Goal: Information Seeking & Learning: Learn about a topic

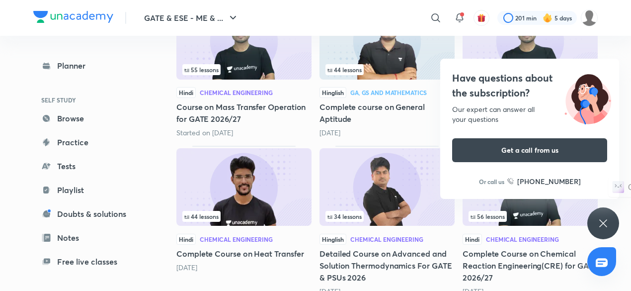
scroll to position [192, 0]
click at [592, 229] on div "Have questions about the subscription? Our expert can answer all your questions…" at bounding box center [603, 223] width 32 height 32
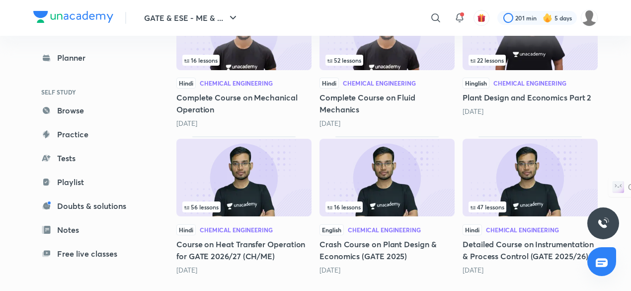
scroll to position [506, 0]
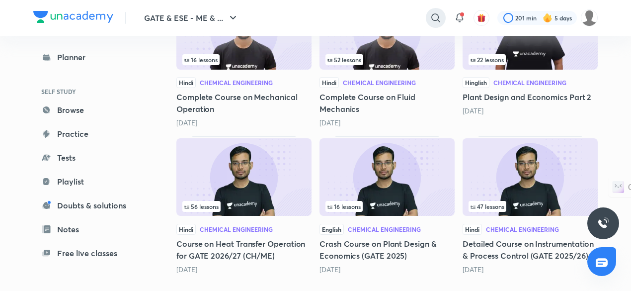
click at [436, 15] on icon at bounding box center [436, 18] width 12 height 12
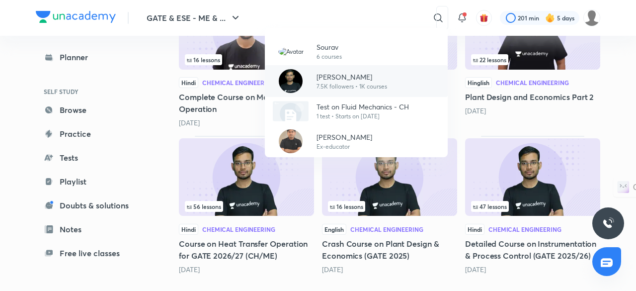
click at [359, 75] on p "[PERSON_NAME]" at bounding box center [351, 77] width 71 height 10
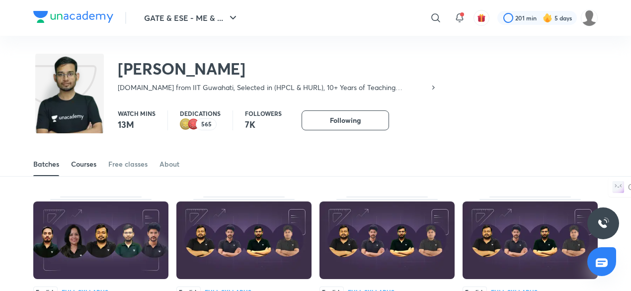
click at [85, 168] on div "Courses" at bounding box center [83, 164] width 25 height 10
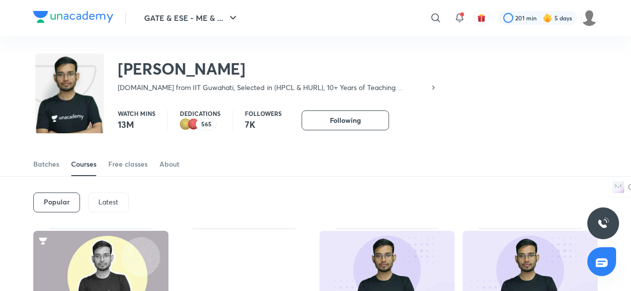
click at [108, 201] on p "Latest" at bounding box center [108, 202] width 20 height 8
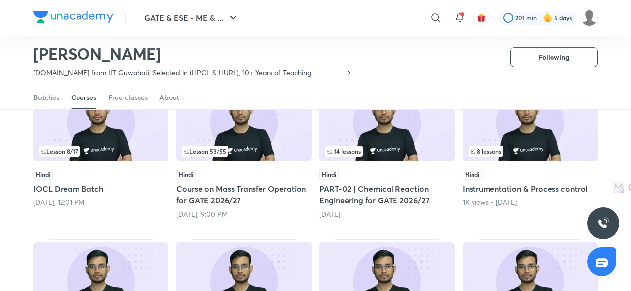
scroll to position [120, 0]
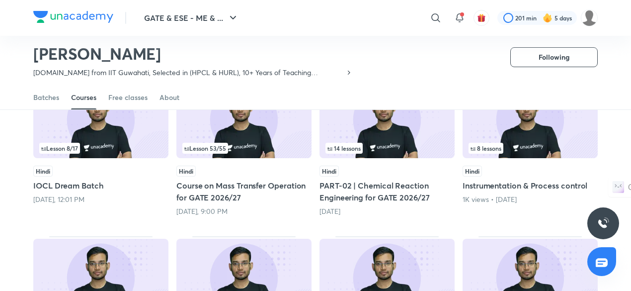
click at [146, 133] on img at bounding box center [100, 118] width 135 height 77
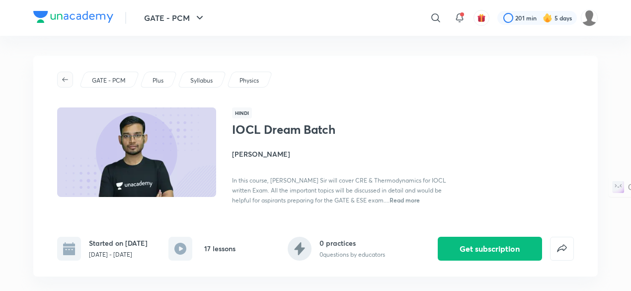
click at [66, 84] on button "button" at bounding box center [65, 80] width 16 height 16
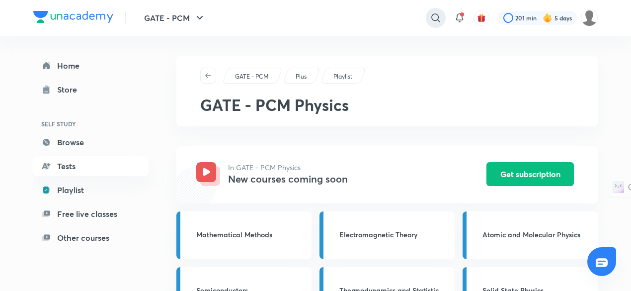
click at [431, 14] on icon at bounding box center [436, 18] width 12 height 12
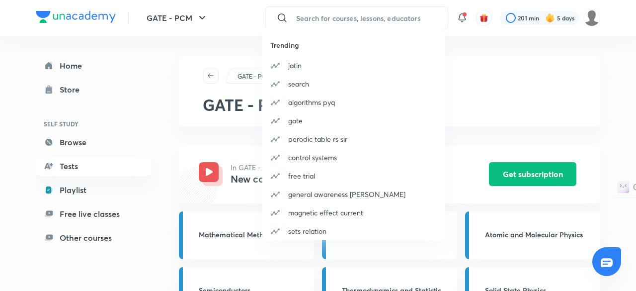
click at [405, 13] on div "Trending [PERSON_NAME] search algorithms pyq gate perodic table rs sir control …" at bounding box center [318, 145] width 636 height 291
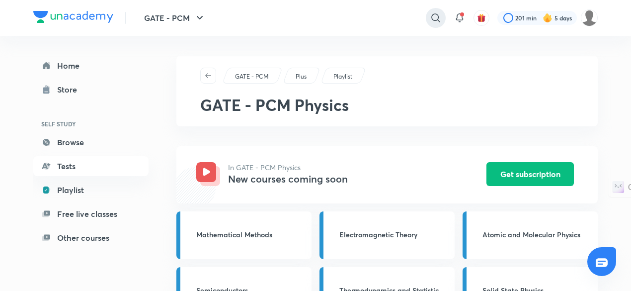
click at [431, 13] on icon at bounding box center [436, 18] width 12 height 12
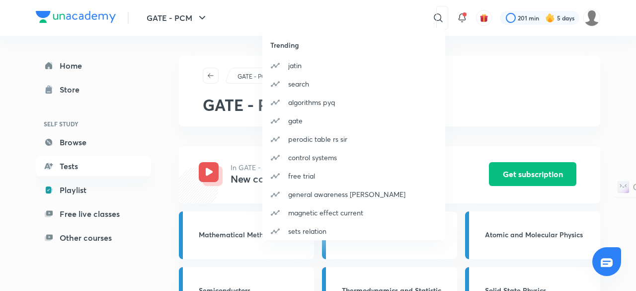
click at [86, 259] on div "Trending [PERSON_NAME] search algorithms pyq gate perodic table rs sir control …" at bounding box center [318, 145] width 636 height 291
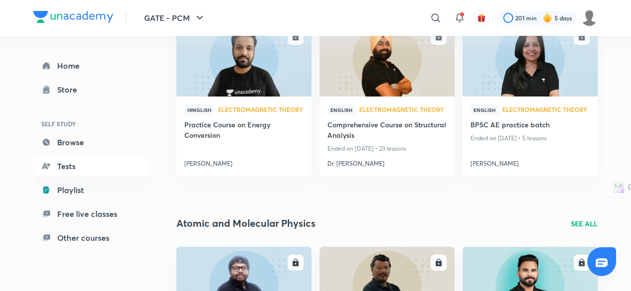
scroll to position [841, 0]
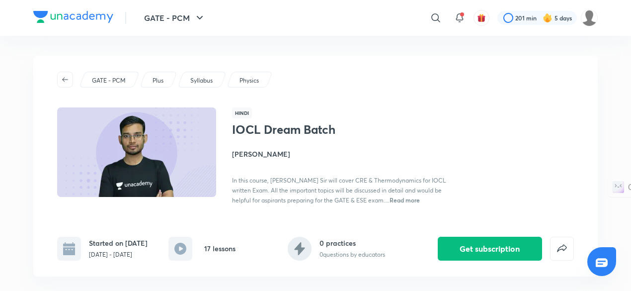
scroll to position [120, 0]
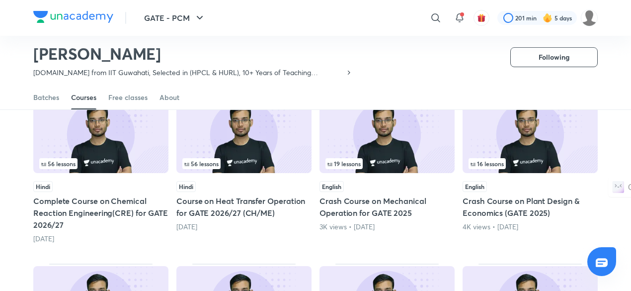
scroll to position [264, 0]
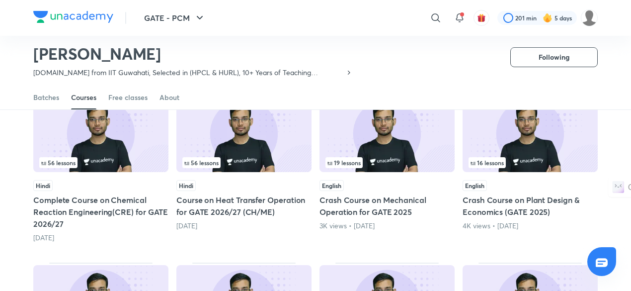
click at [406, 151] on img at bounding box center [386, 132] width 135 height 77
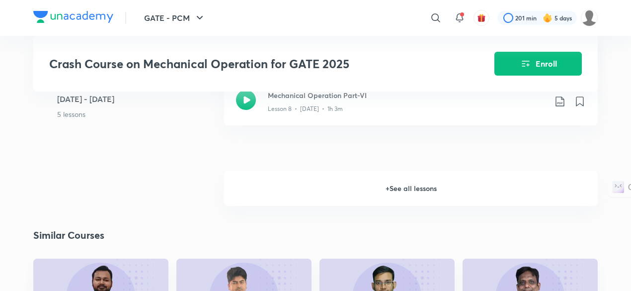
scroll to position [963, 0]
click at [378, 200] on h6 "+ See all lessons" at bounding box center [410, 189] width 373 height 35
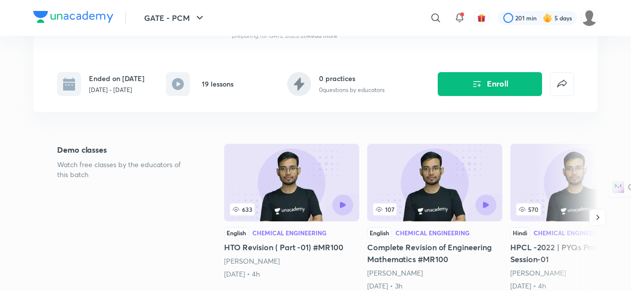
scroll to position [159, 0]
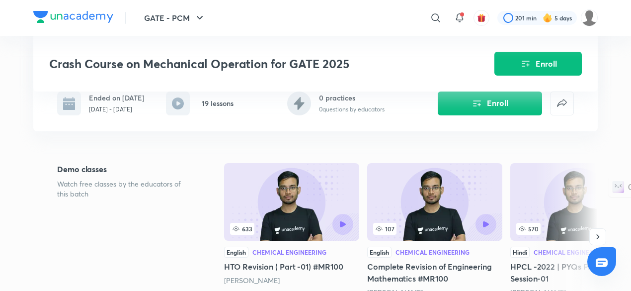
scroll to position [264, 0]
